Goal: Check status

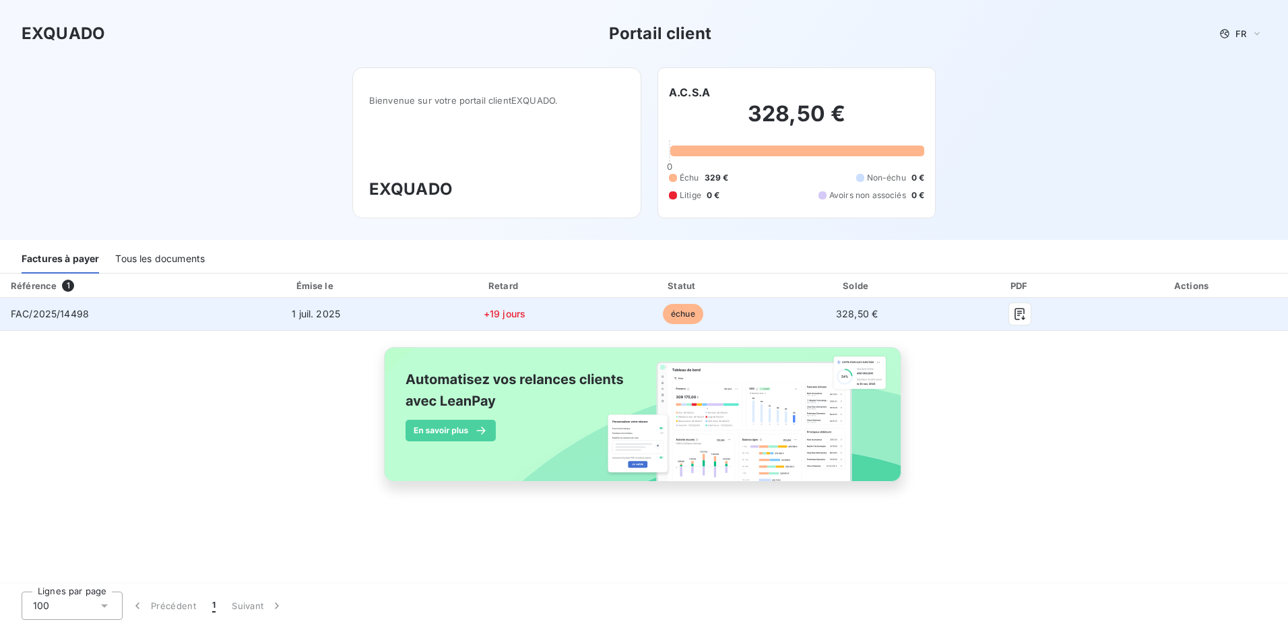
click at [92, 313] on td "FAC/2025/14498" at bounding box center [109, 314] width 218 height 32
drag, startPoint x: 86, startPoint y: 313, endPoint x: 5, endPoint y: 313, distance: 81.5
click at [5, 313] on td "FAC/2025/14498" at bounding box center [109, 314] width 218 height 32
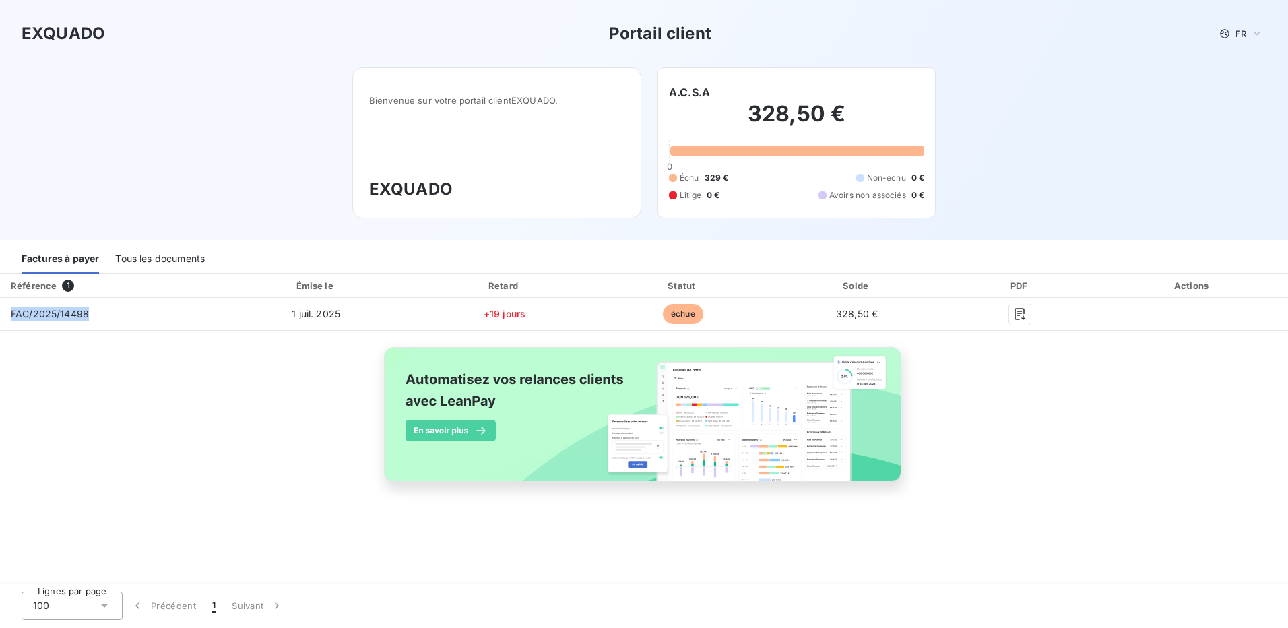
click at [36, 285] on div "Référence" at bounding box center [34, 285] width 46 height 11
click at [67, 286] on span "1" at bounding box center [68, 286] width 12 height 12
click at [145, 251] on div "Tous les documents" at bounding box center [160, 259] width 90 height 28
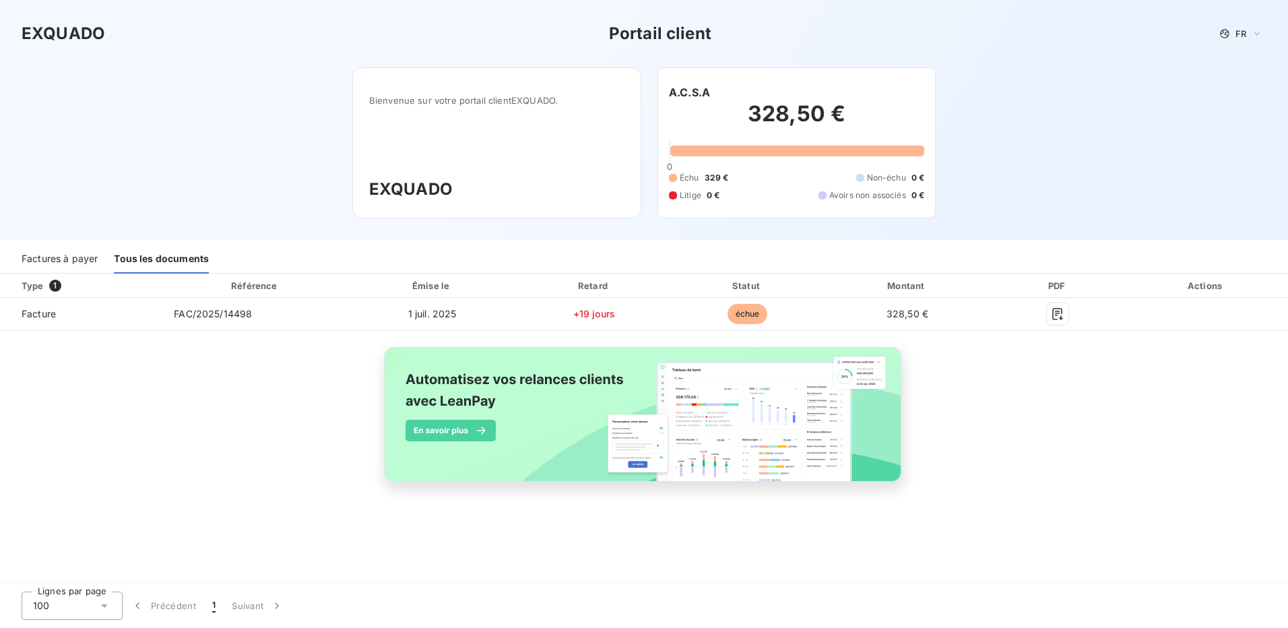
click at [36, 284] on div "Type 1" at bounding box center [86, 285] width 147 height 13
click at [59, 265] on div "Factures à payer" at bounding box center [60, 259] width 76 height 28
